Goal: Task Accomplishment & Management: Use online tool/utility

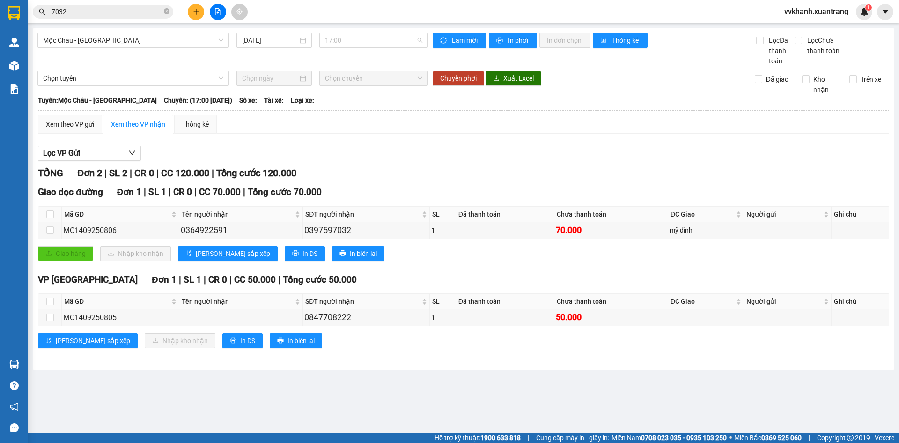
drag, startPoint x: 372, startPoint y: 44, endPoint x: 362, endPoint y: 79, distance: 36.8
click at [372, 44] on span "17:00" at bounding box center [373, 40] width 97 height 14
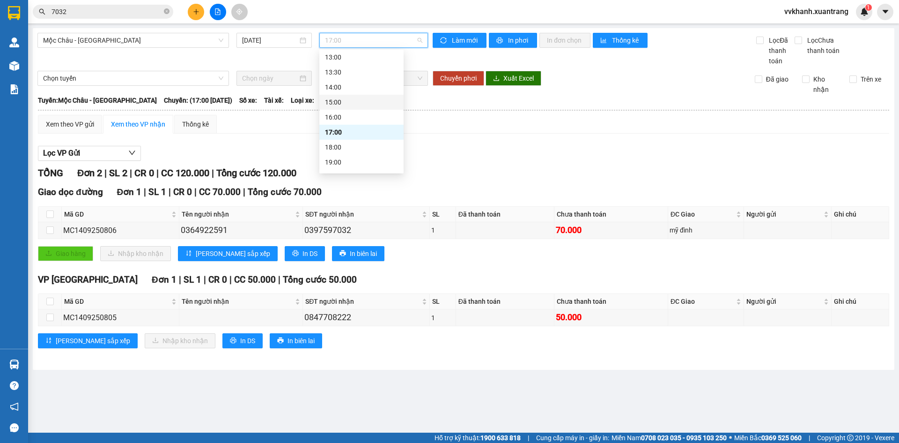
scroll to position [135, 0]
click at [344, 96] on div "15:00" at bounding box center [361, 88] width 84 height 15
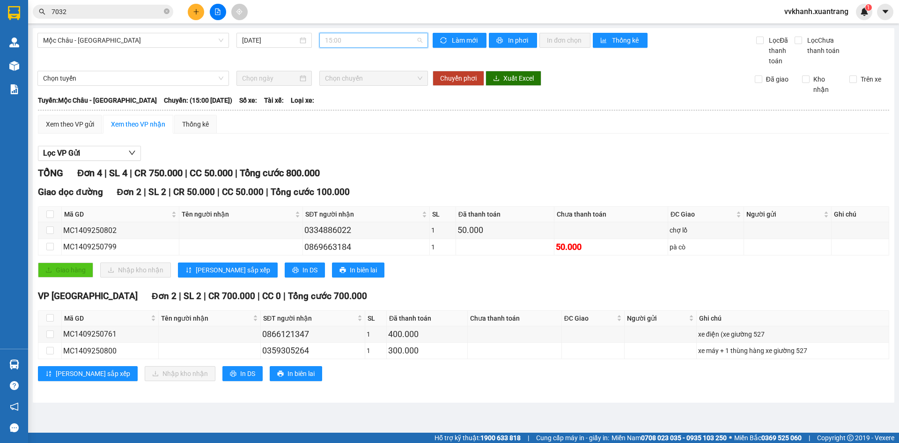
click at [351, 43] on span "15:00" at bounding box center [373, 40] width 97 height 14
click at [364, 104] on div "16:00" at bounding box center [361, 104] width 73 height 10
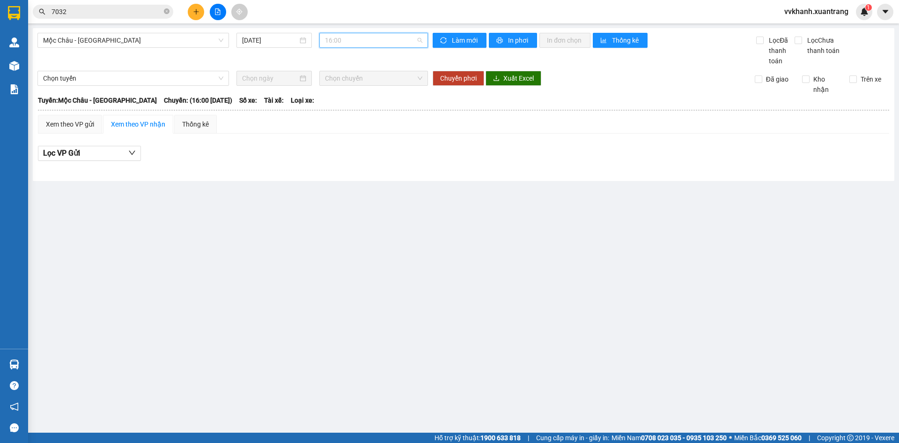
click at [347, 39] on span "16:00" at bounding box center [373, 40] width 97 height 14
click at [376, 149] on div "19:00" at bounding box center [361, 149] width 73 height 10
click at [344, 36] on span "19:00" at bounding box center [373, 40] width 97 height 14
click at [366, 138] on div "18:00" at bounding box center [361, 134] width 73 height 10
click at [345, 39] on span "18:00" at bounding box center [373, 40] width 97 height 14
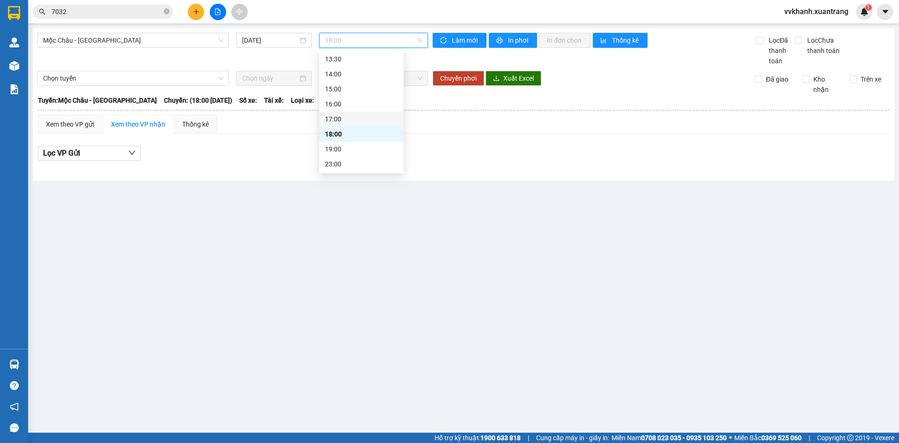
click at [369, 122] on div "17:00" at bounding box center [361, 119] width 73 height 10
